Goal: Register for event/course

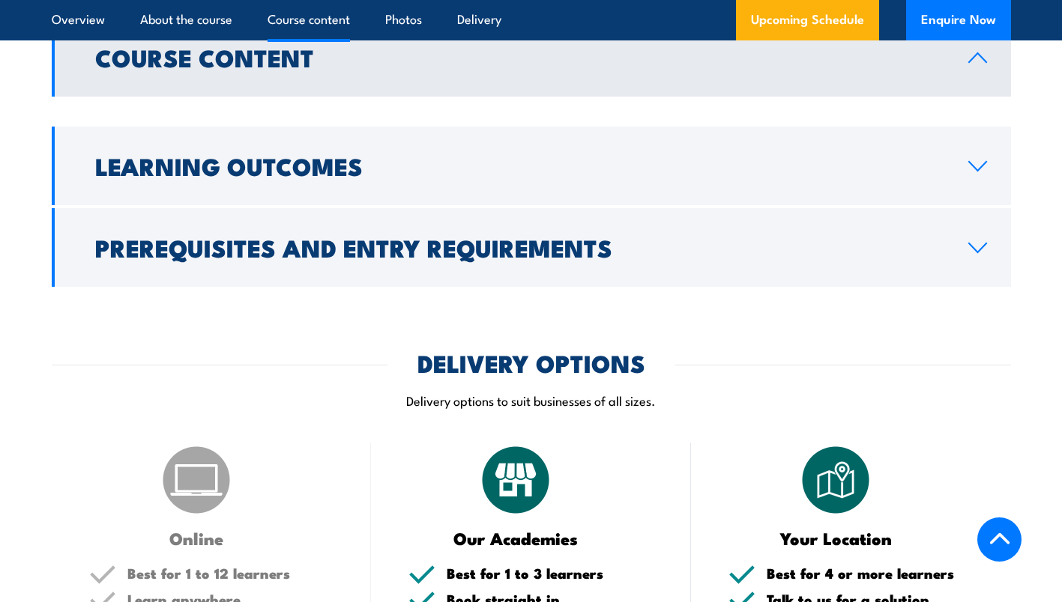
scroll to position [1258, 0]
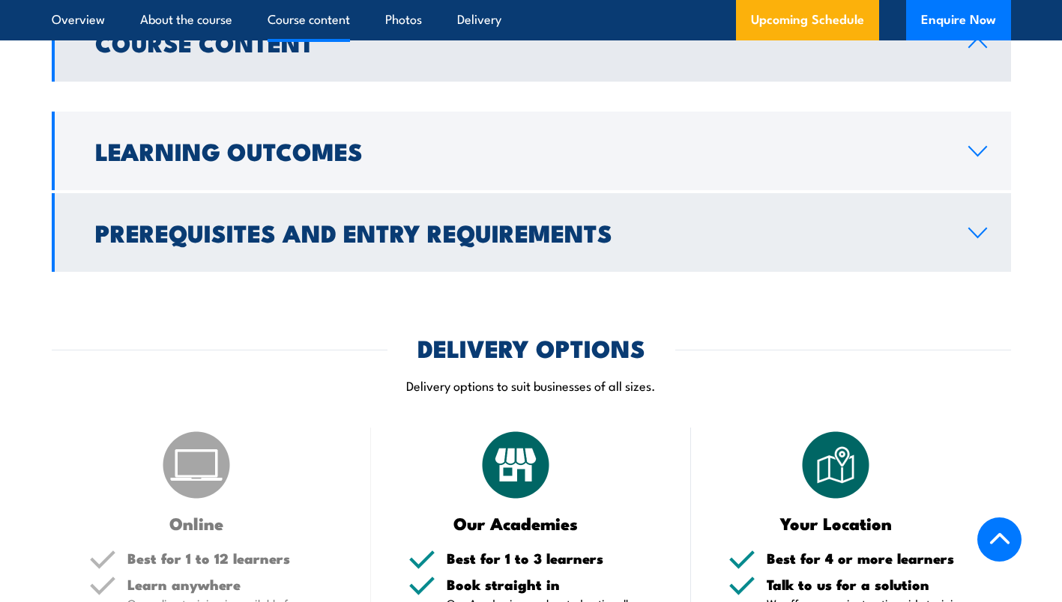
click at [946, 245] on link "Prerequisites and Entry Requirements" at bounding box center [531, 232] width 959 height 79
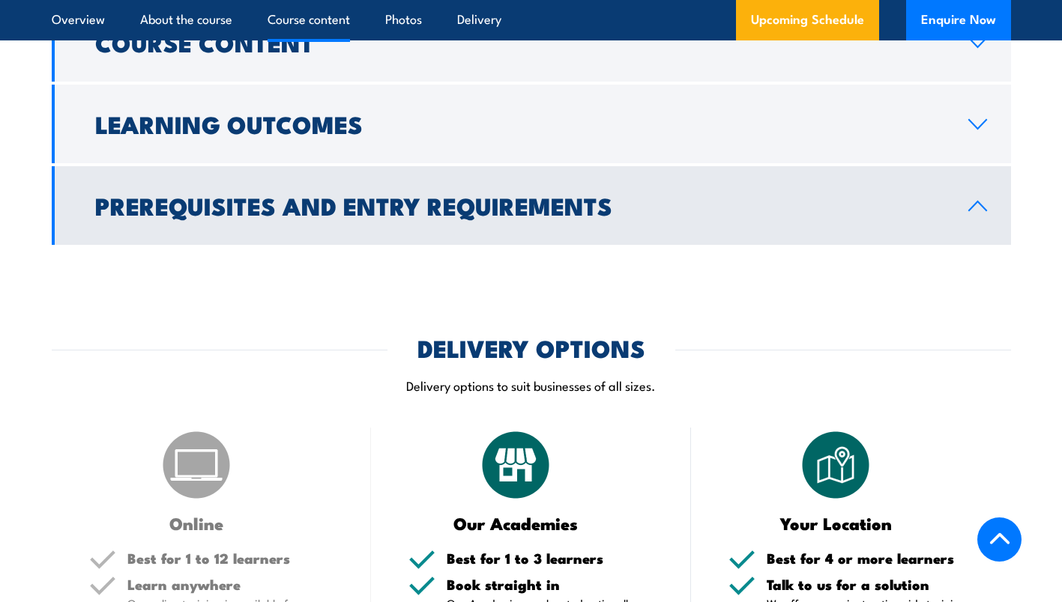
click at [973, 210] on icon at bounding box center [977, 206] width 20 height 12
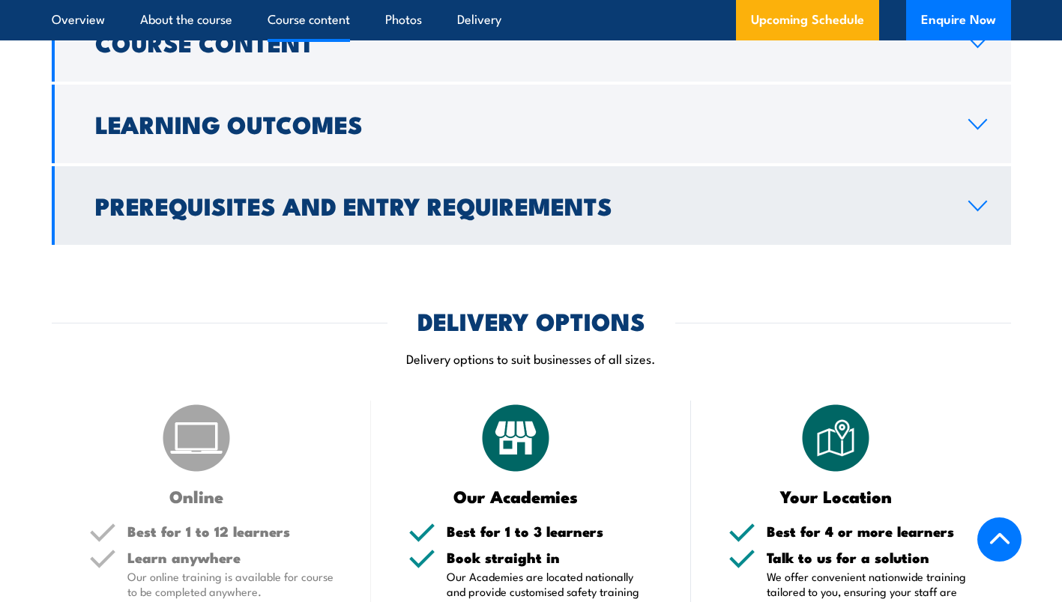
click at [954, 187] on link "Prerequisites and Entry Requirements" at bounding box center [531, 205] width 959 height 79
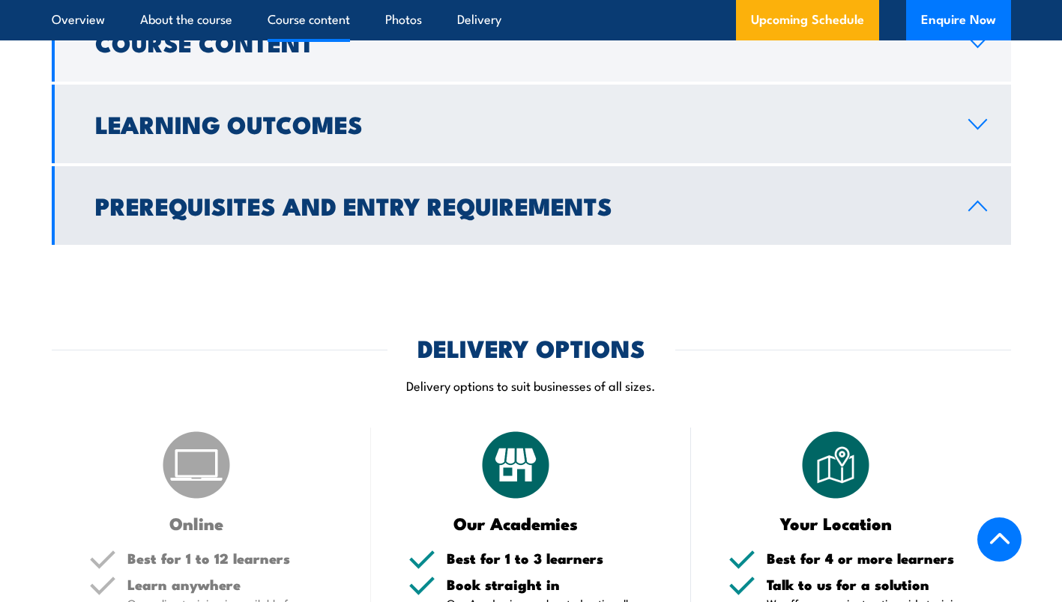
click at [963, 116] on link "Learning Outcomes" at bounding box center [531, 124] width 959 height 79
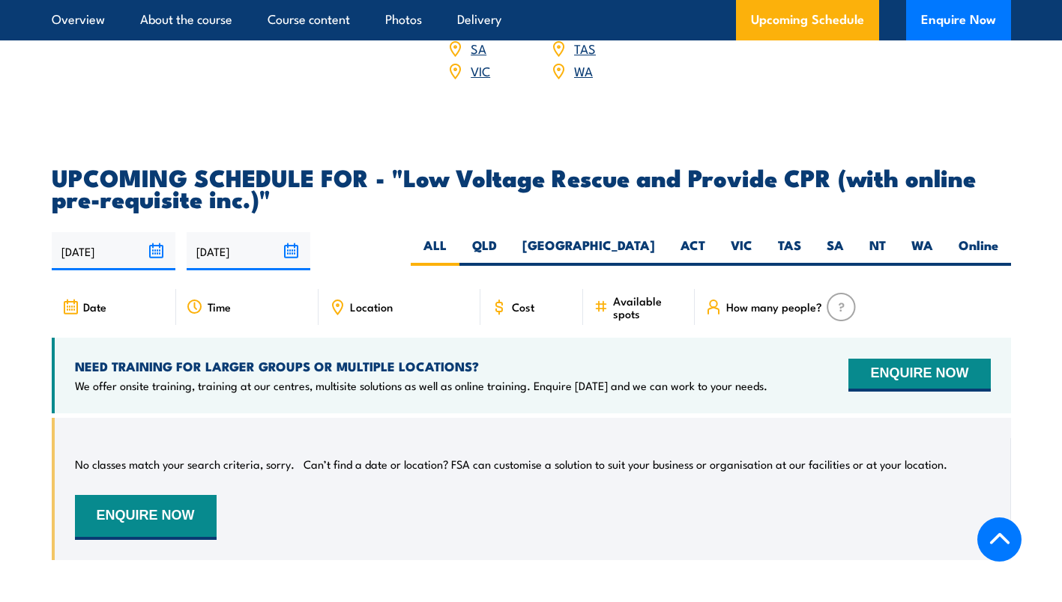
scroll to position [2028, 0]
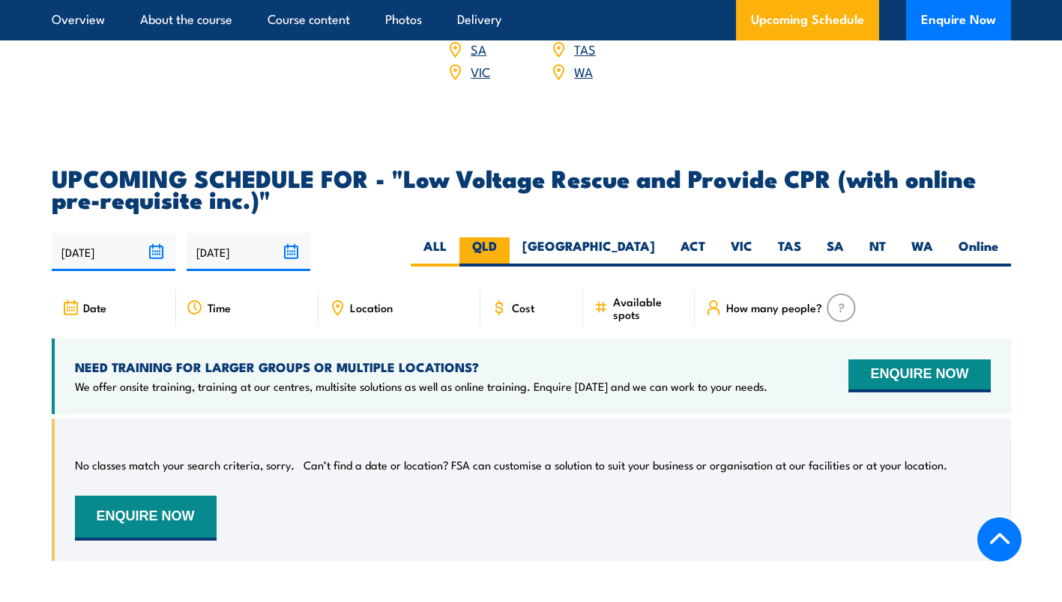
click at [509, 238] on label "QLD" at bounding box center [484, 252] width 50 height 29
click at [506, 238] on input "QLD" at bounding box center [502, 243] width 10 height 10
radio input "true"
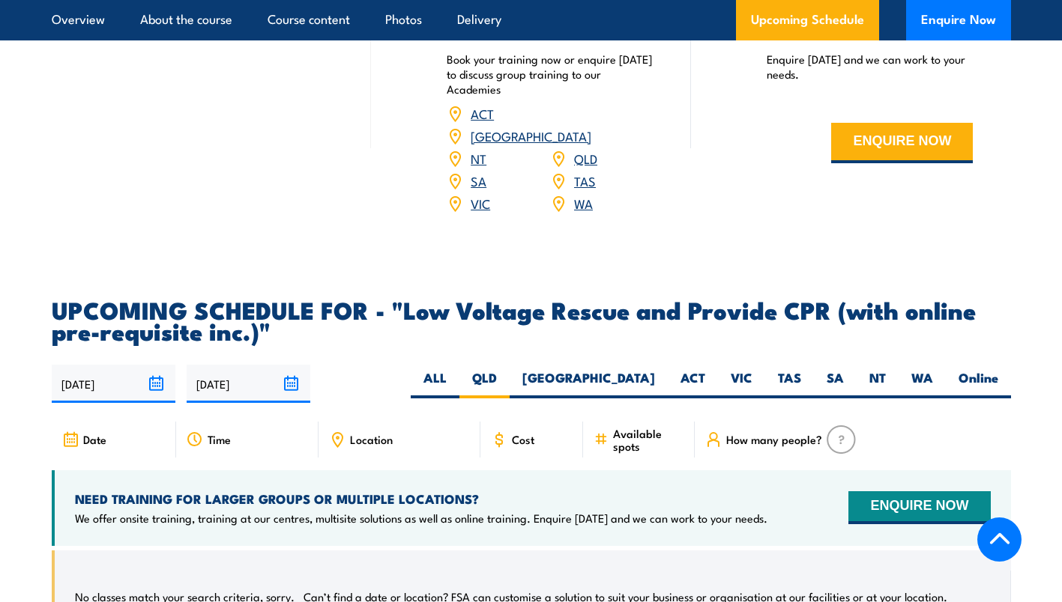
scroll to position [1882, 0]
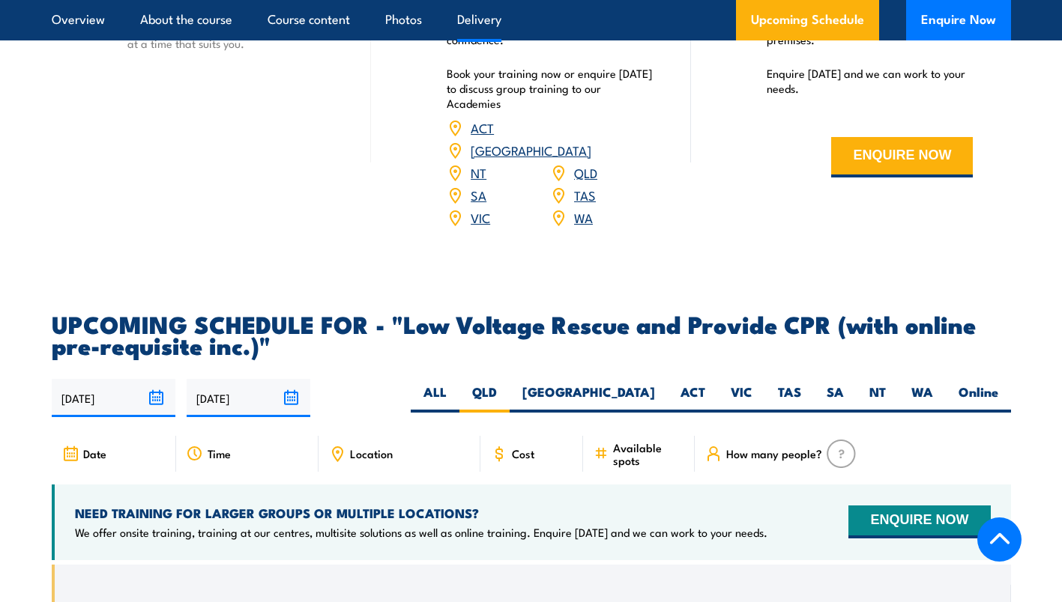
click at [577, 163] on link "QLD" at bounding box center [585, 172] width 23 height 18
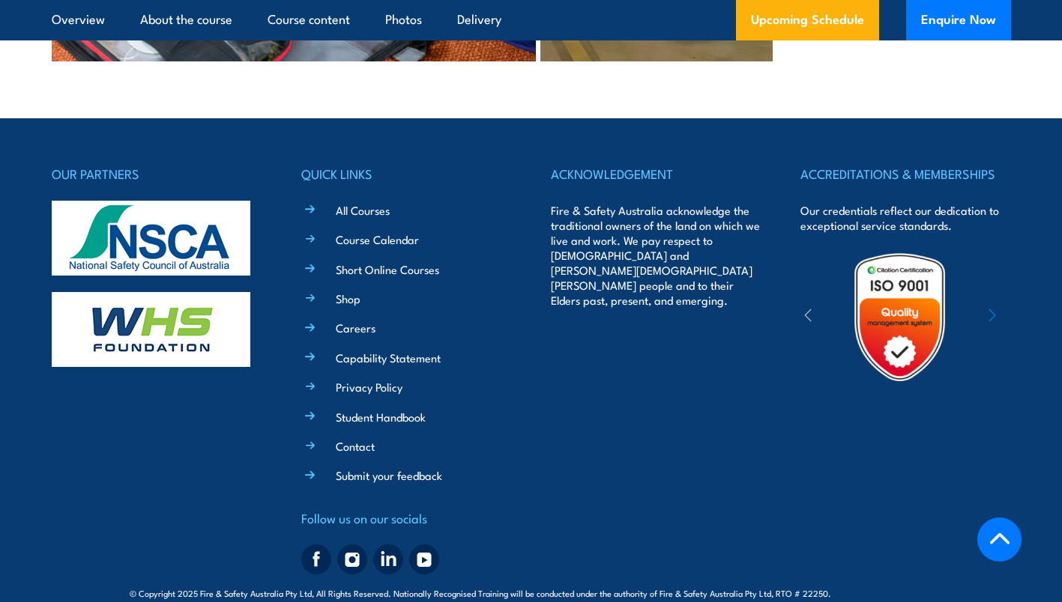
scroll to position [3703, 0]
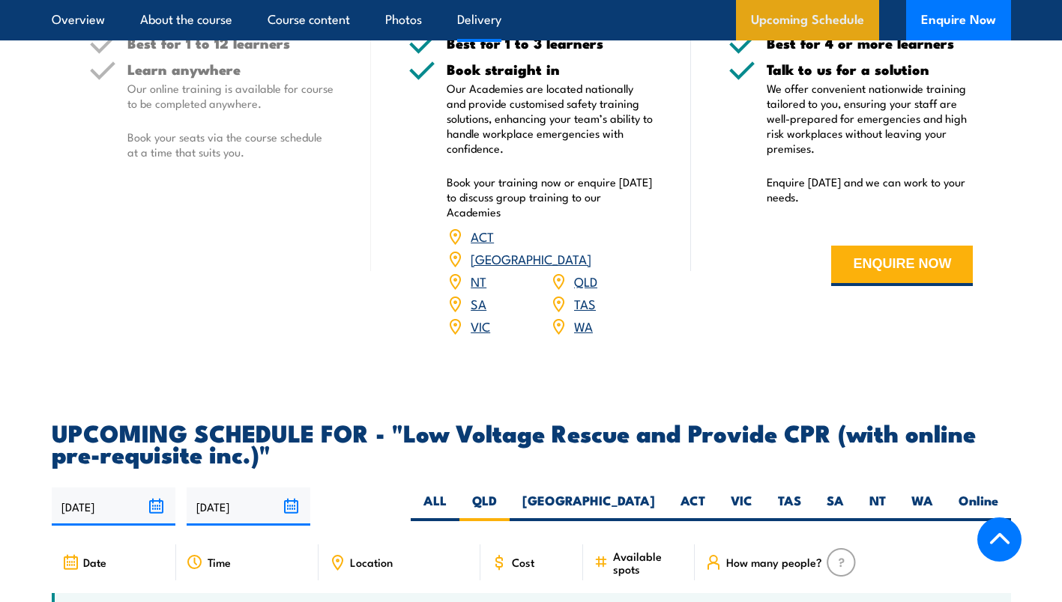
click at [801, 13] on link "Upcoming Schedule" at bounding box center [807, 20] width 143 height 40
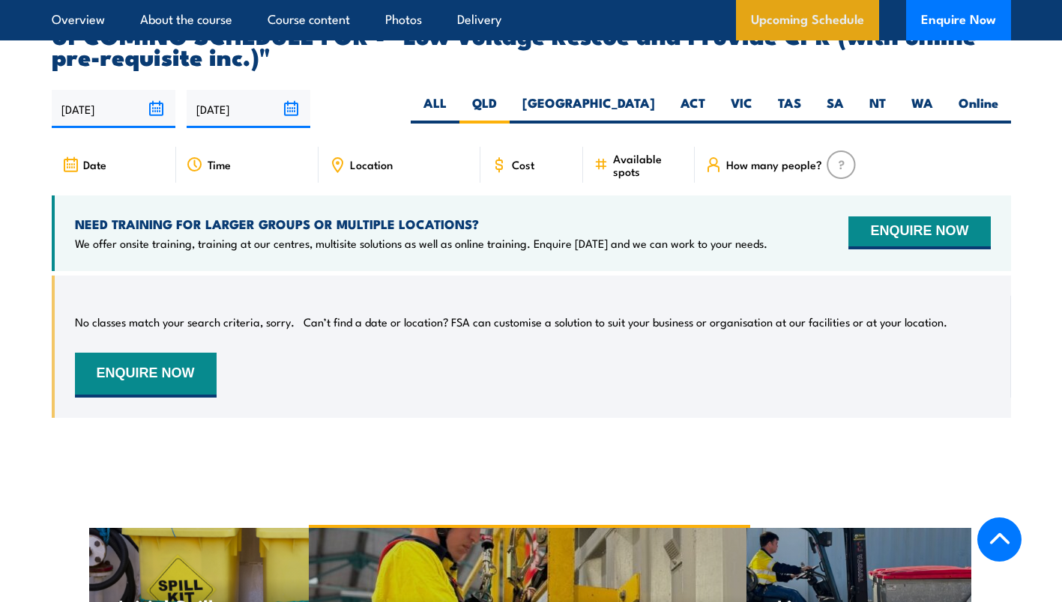
scroll to position [2264, 0]
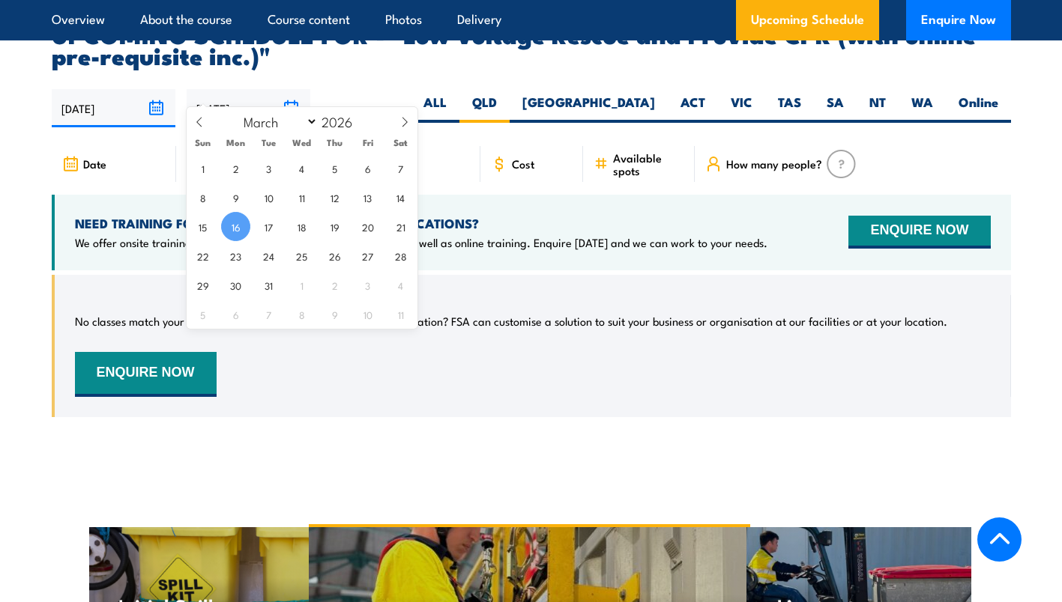
click at [290, 89] on input "16/03/2026" at bounding box center [249, 108] width 124 height 38
click at [291, 89] on input "16/03/2026" at bounding box center [249, 108] width 124 height 38
click at [402, 62] on article "UPCOMING SCHEDULE FOR - "Low Voltage Rescue and Provide CPR (with online pre-re…" at bounding box center [531, 231] width 959 height 417
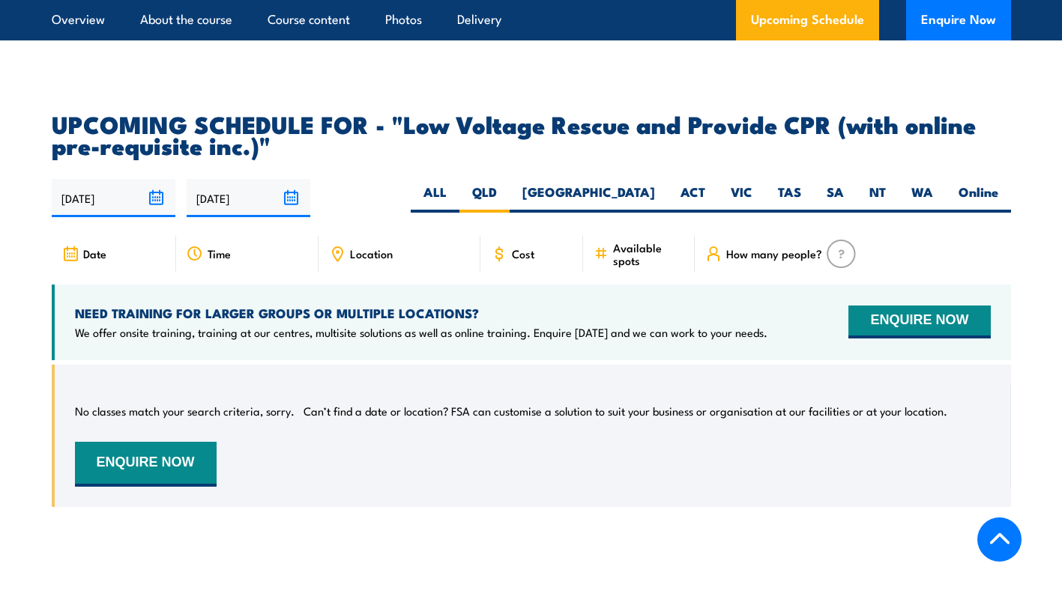
scroll to position [2159, 0]
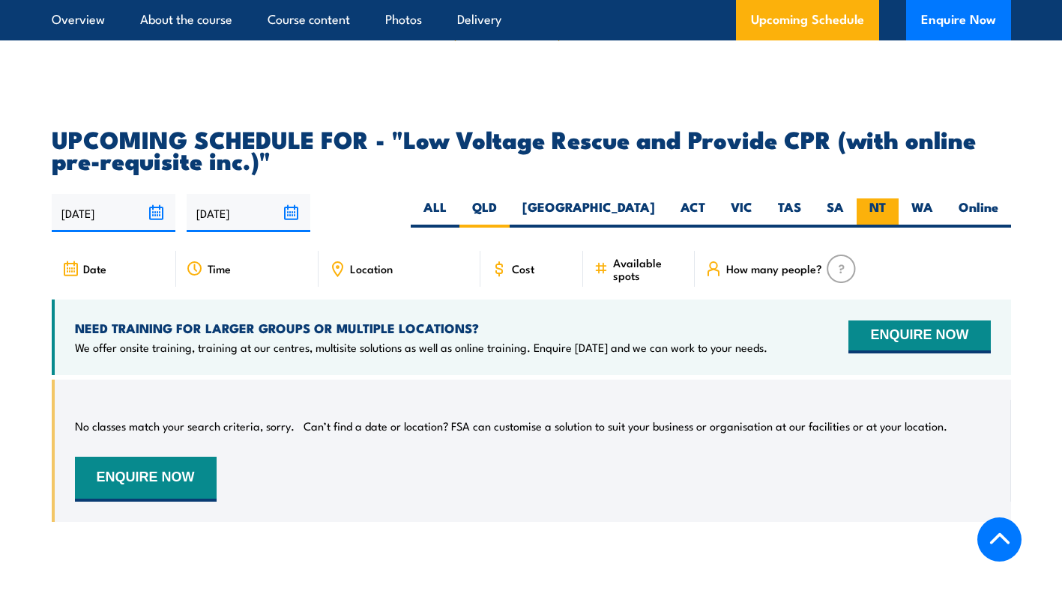
click at [881, 199] on label "NT" at bounding box center [877, 213] width 42 height 29
click at [886, 199] on input "NT" at bounding box center [891, 204] width 10 height 10
radio input "true"
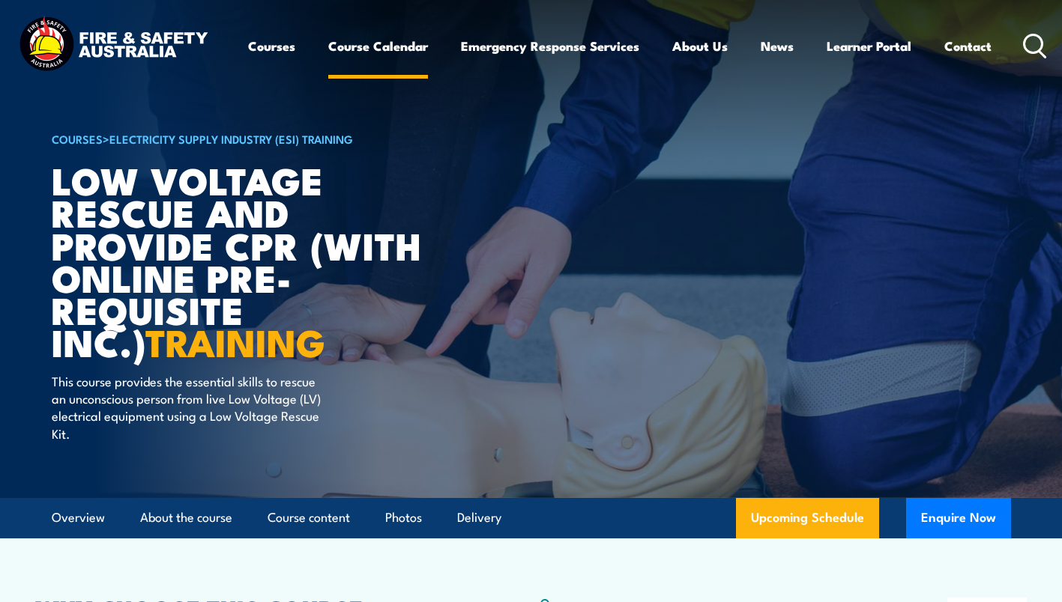
click at [367, 40] on link "Course Calendar" at bounding box center [378, 46] width 100 height 40
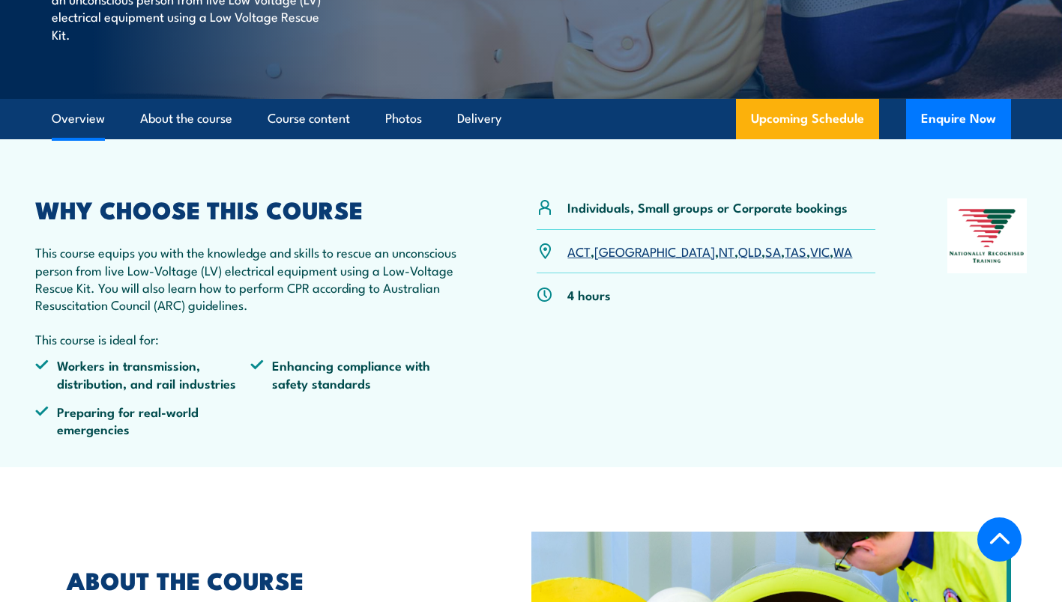
scroll to position [400, 0]
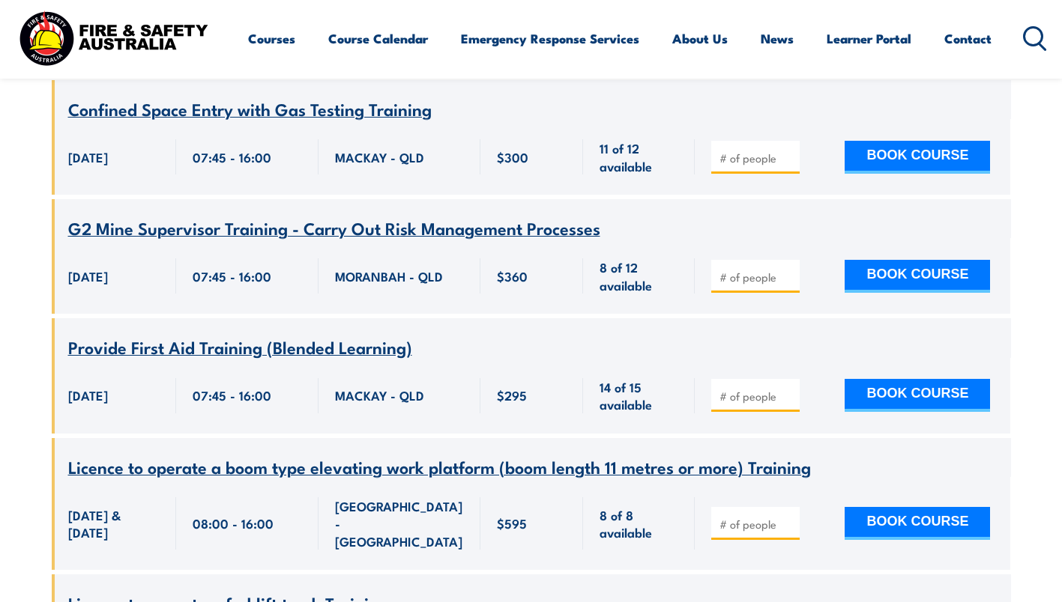
scroll to position [5843, 0]
